Goal: Task Accomplishment & Management: Complete application form

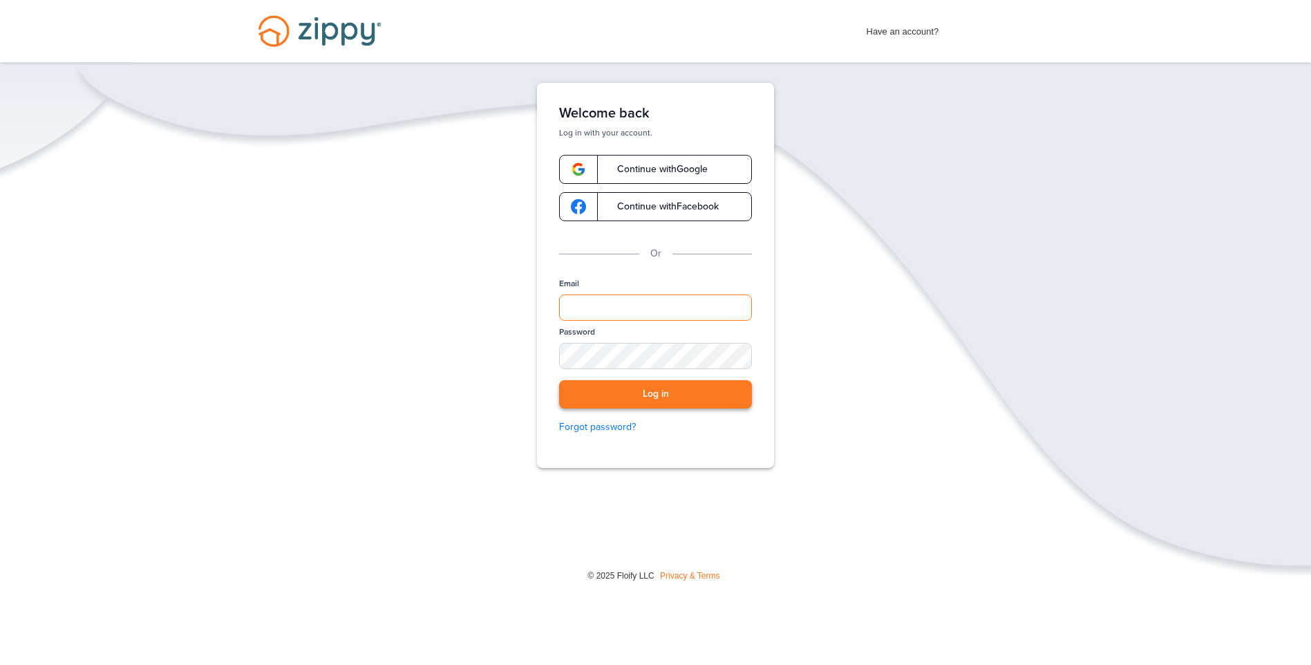
type input "**********"
click at [676, 393] on button "Log in" at bounding box center [655, 394] width 193 height 28
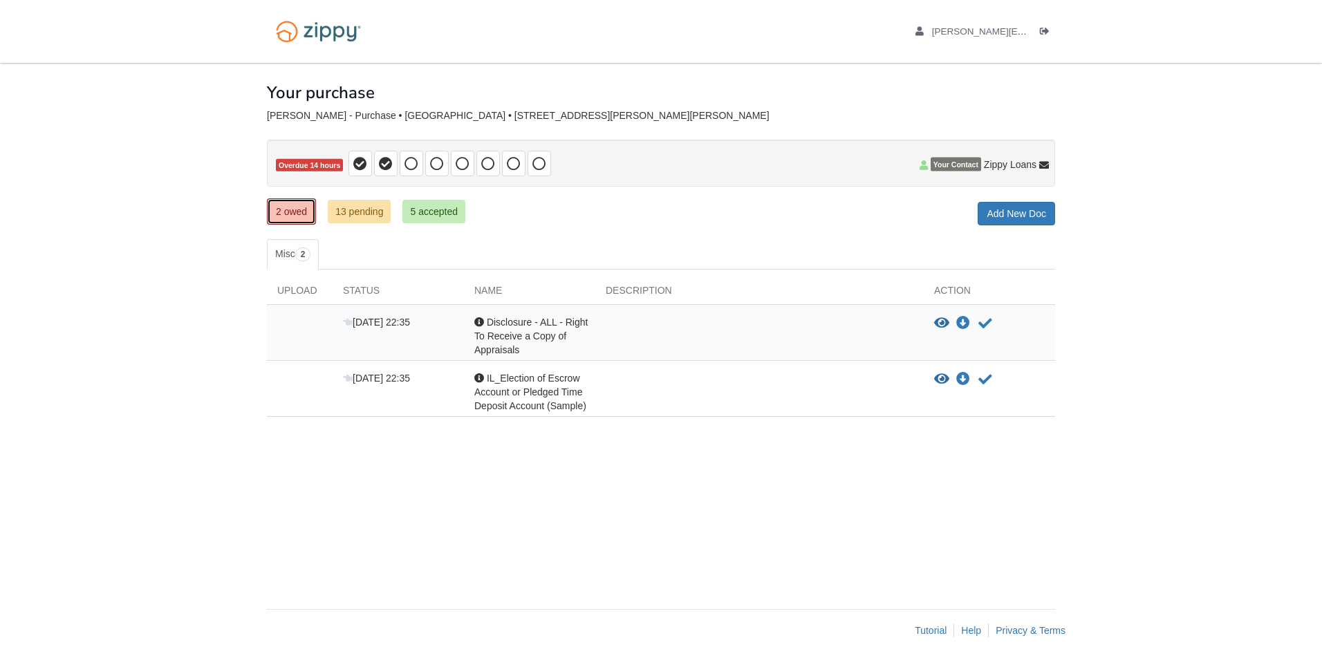
click at [294, 207] on link "2 owed" at bounding box center [291, 211] width 49 height 26
click at [543, 323] on span "Disclosure - ALL - Right To Receive a Copy of Appraisals" at bounding box center [530, 336] width 113 height 39
click at [959, 323] on icon "Download Disclosure - ALL - Right To Receive a Copy of Appraisals" at bounding box center [963, 324] width 14 height 14
click at [940, 319] on icon "View Disclosure - ALL - Right To Receive a Copy of Appraisals" at bounding box center [941, 324] width 15 height 14
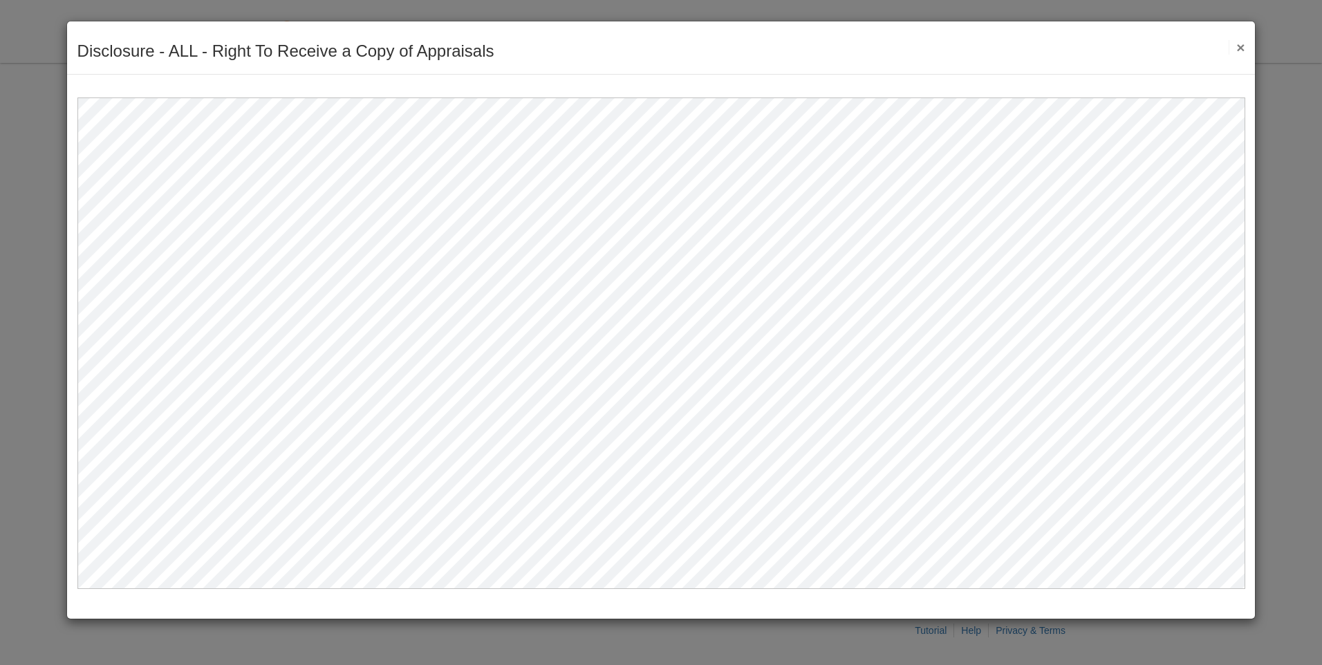
click at [1244, 46] on div "Disclosure - ALL - Right To Receive a Copy of Appraisals Save Cancel Previous D…" at bounding box center [661, 47] width 1188 height 53
click at [1239, 50] on button "×" at bounding box center [1236, 47] width 16 height 15
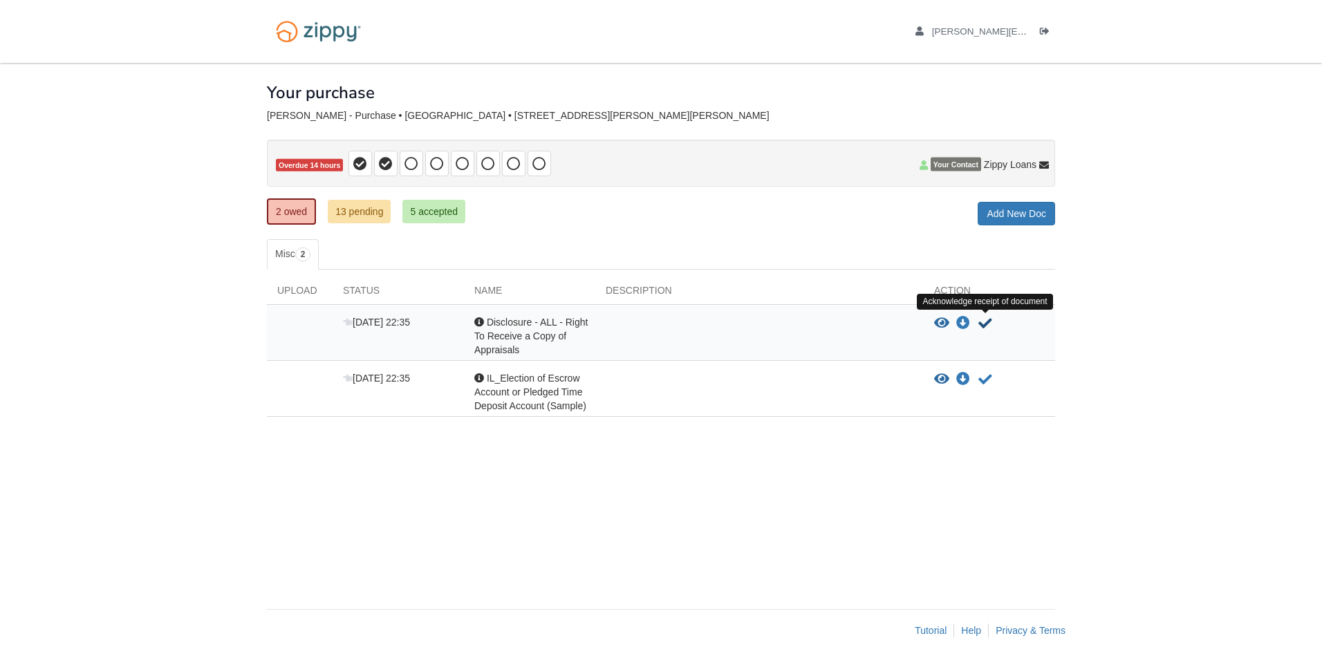
click at [981, 320] on icon "Acknowledge receipt of document" at bounding box center [985, 324] width 14 height 14
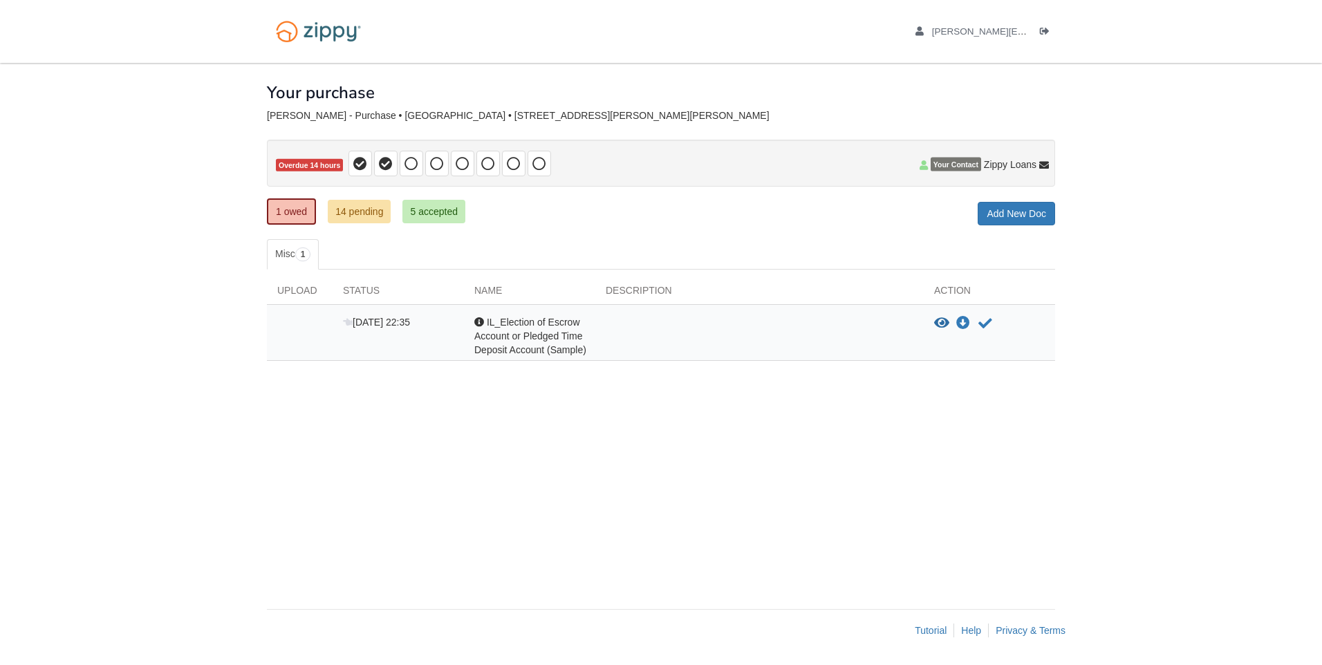
click at [521, 344] on span "IL_Election of Escrow Account or Pledged Time Deposit Account (Sample)" at bounding box center [530, 336] width 112 height 39
click at [943, 324] on icon "View IL_Election of Escrow Account or Pledged Time Deposit Account (Sample)" at bounding box center [941, 324] width 15 height 14
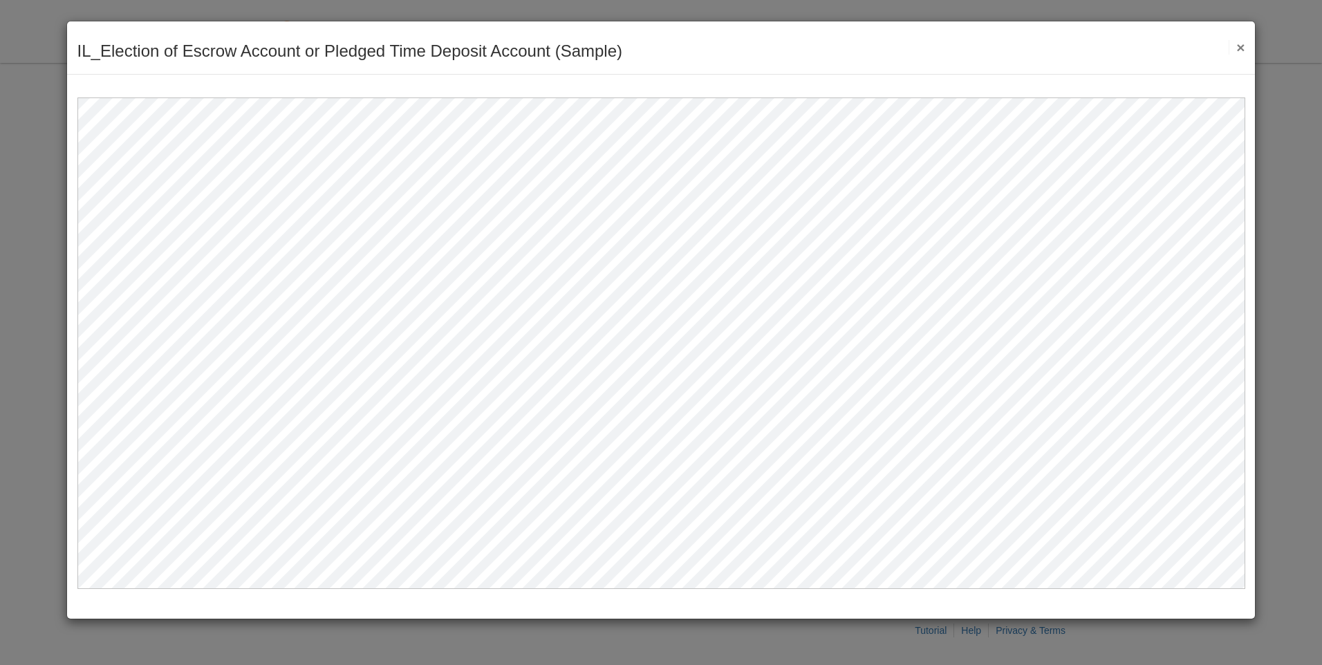
click at [1236, 44] on button "×" at bounding box center [1236, 47] width 16 height 15
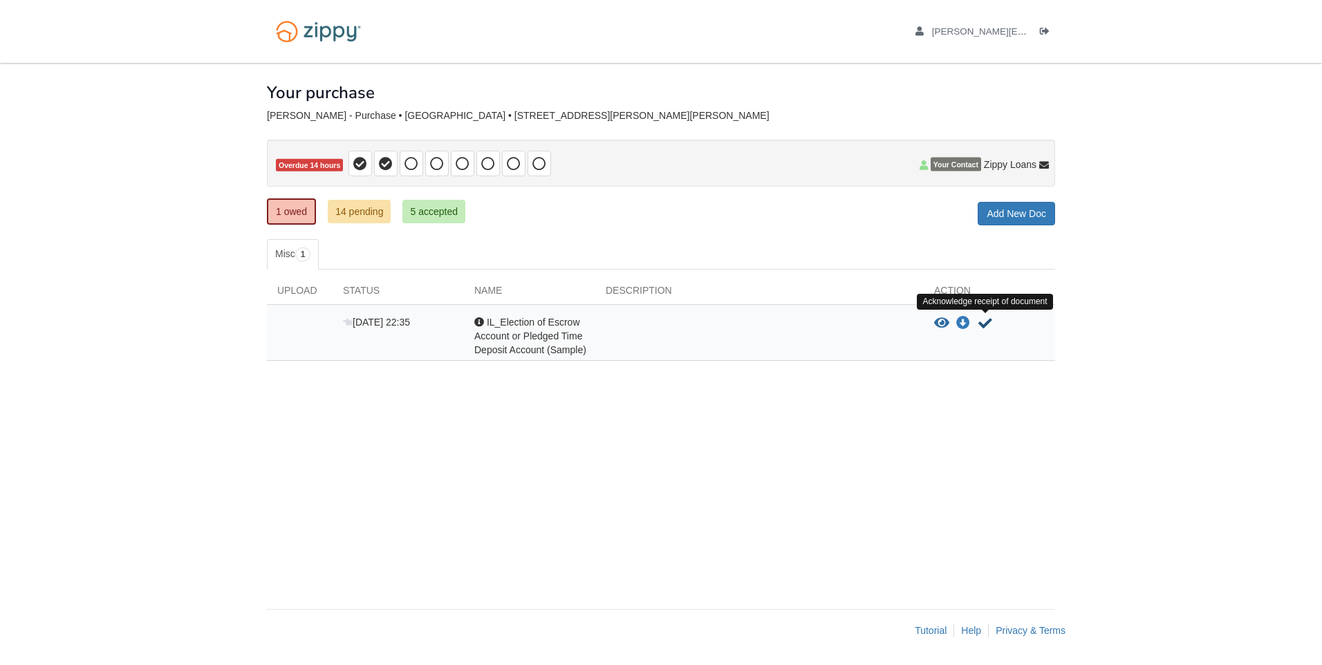
click at [991, 321] on icon "Acknowledge receipt of document" at bounding box center [985, 324] width 14 height 14
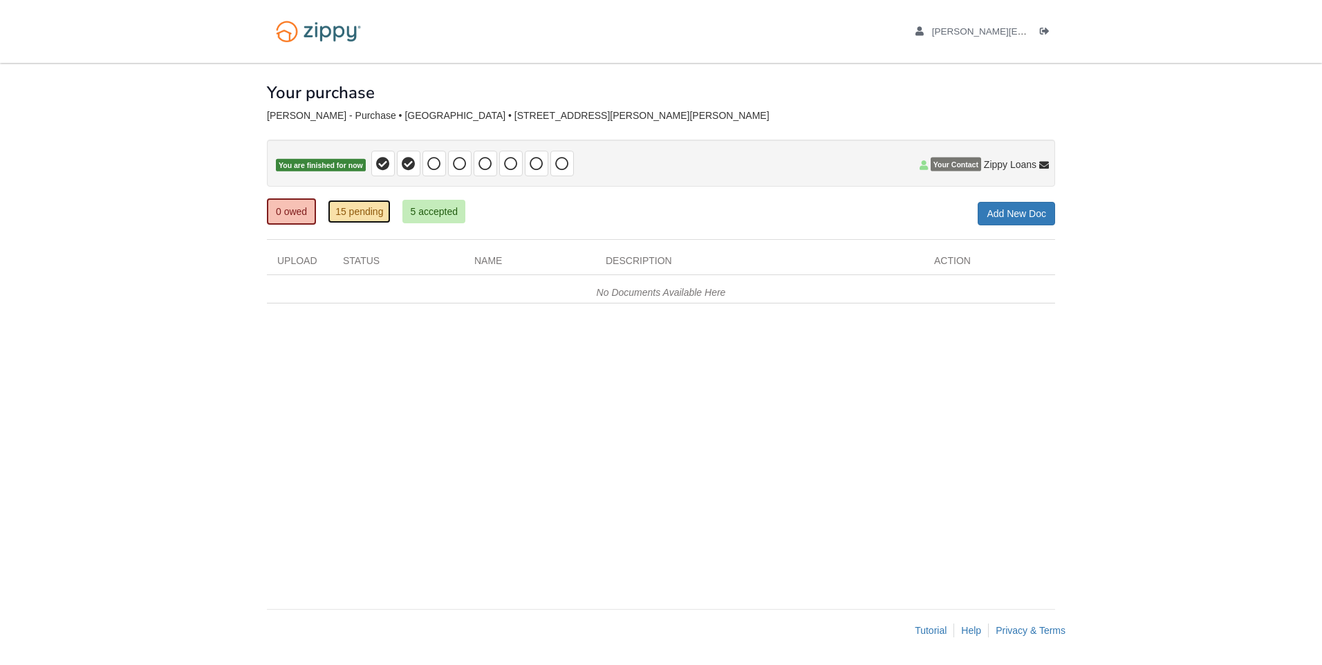
click at [363, 208] on link "15 pending" at bounding box center [359, 211] width 63 height 23
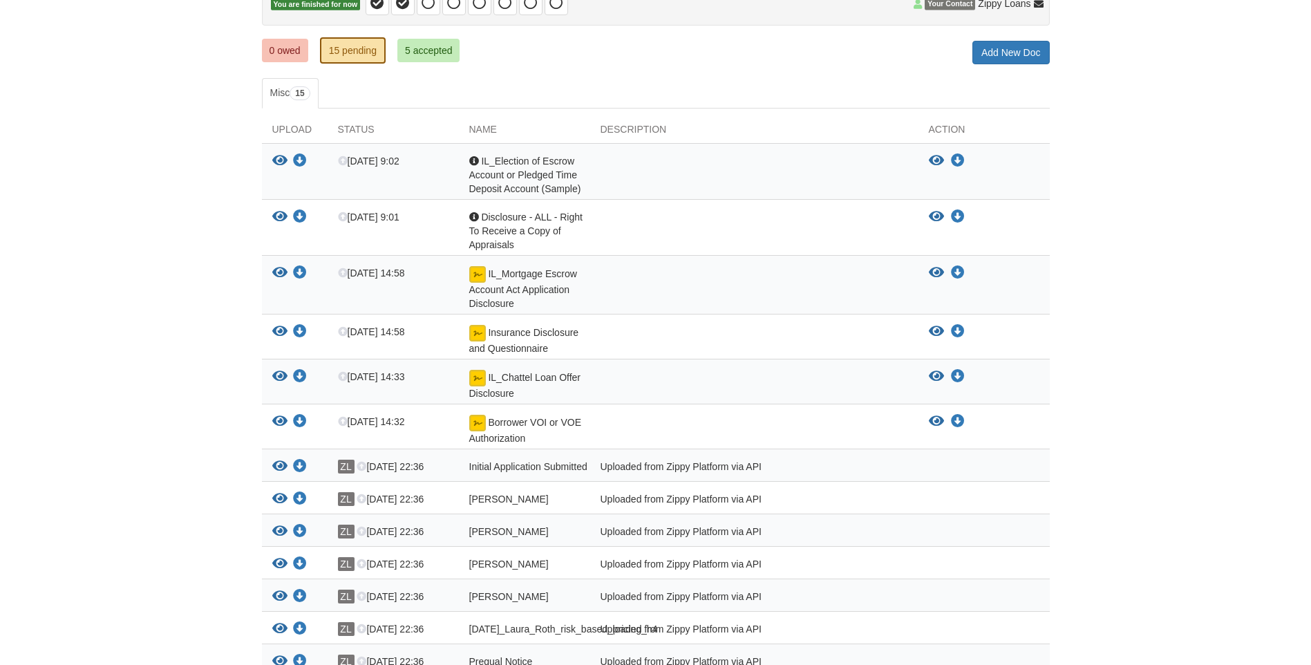
scroll to position [151, 0]
